Goal: Find specific page/section: Find specific page/section

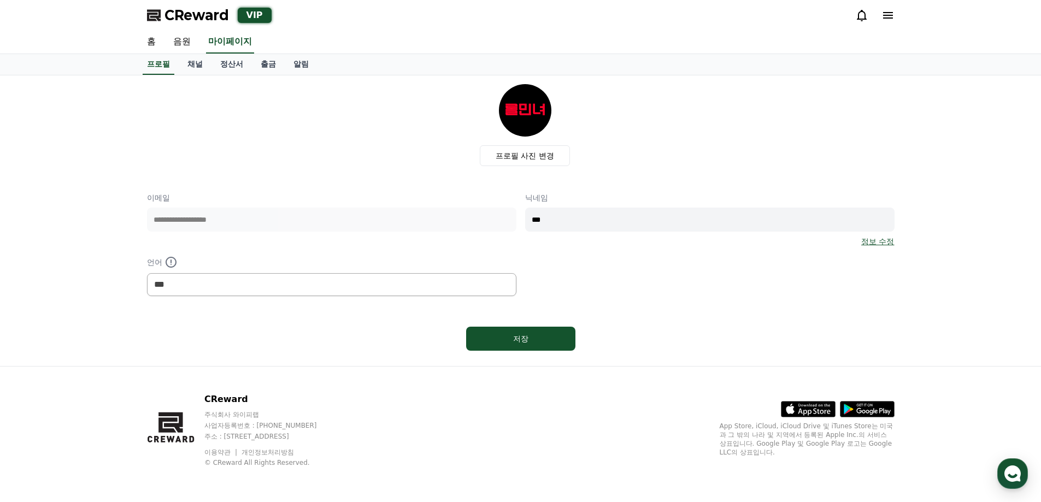
select select "**********"
click at [226, 64] on link "정산서" at bounding box center [232, 64] width 40 height 21
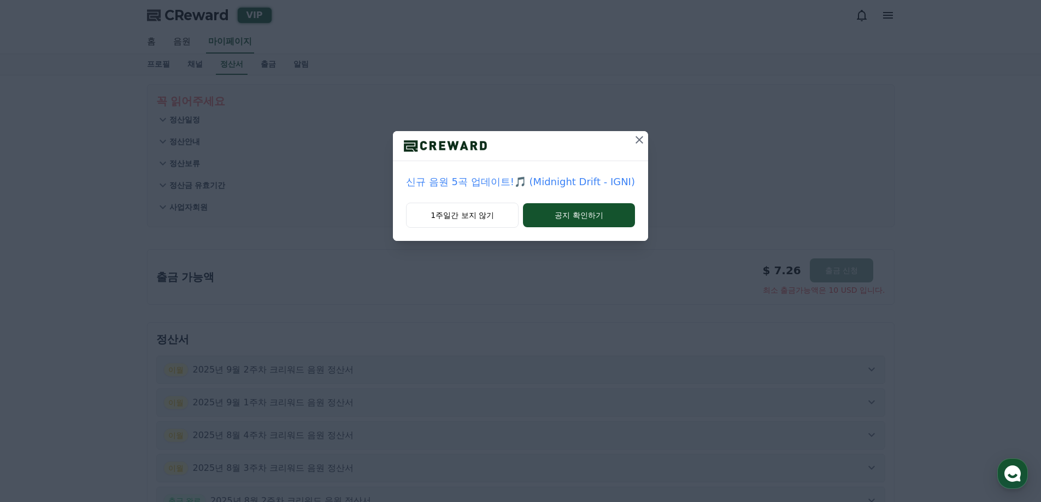
click at [634, 142] on icon at bounding box center [639, 139] width 13 height 13
